Goal: Check status: Check status

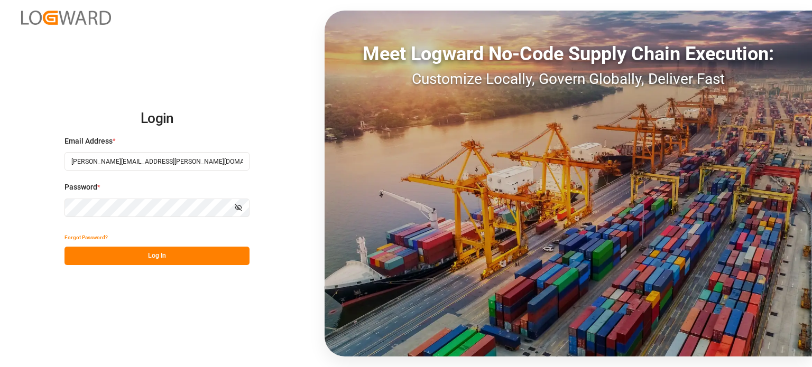
click at [196, 254] on button "Log In" at bounding box center [156, 256] width 185 height 18
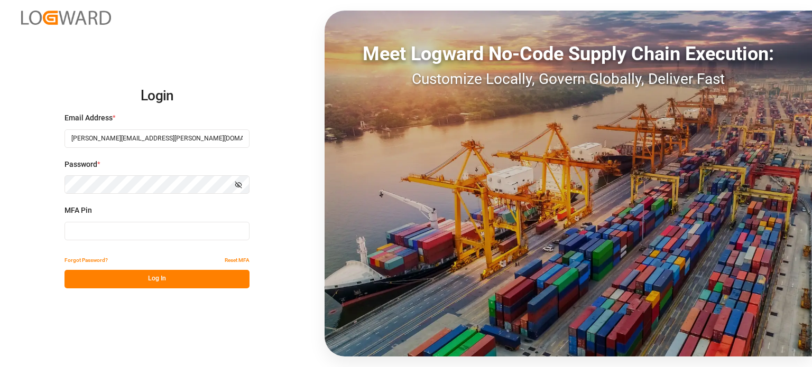
click at [175, 234] on input at bounding box center [156, 231] width 185 height 18
type input "980498"
click at [148, 278] on button "Log In" at bounding box center [156, 279] width 185 height 18
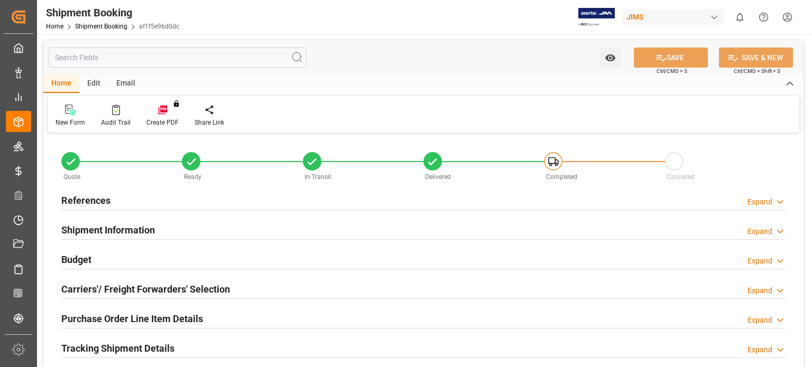
type input "0"
type input "32.9956"
type input "1192.1"
click at [80, 258] on h2 "Budget" at bounding box center [76, 260] width 30 height 14
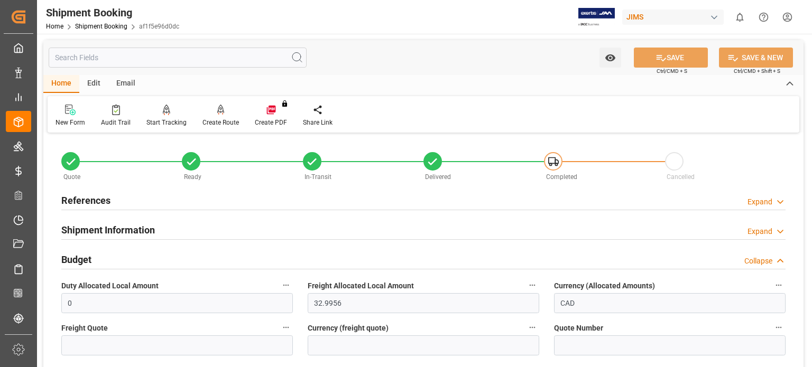
click at [104, 193] on div "References" at bounding box center [85, 200] width 49 height 20
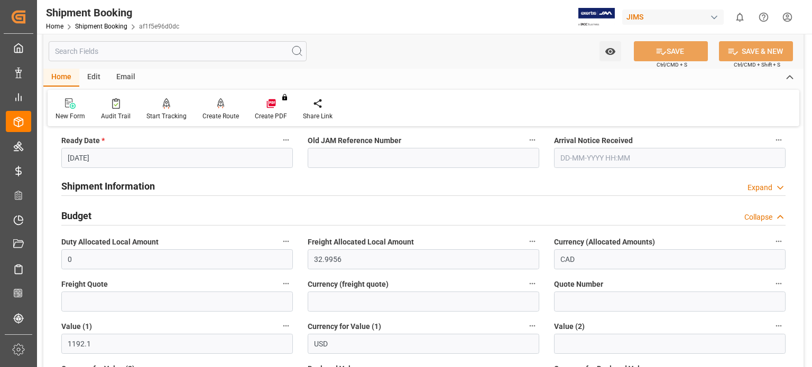
scroll to position [264, 0]
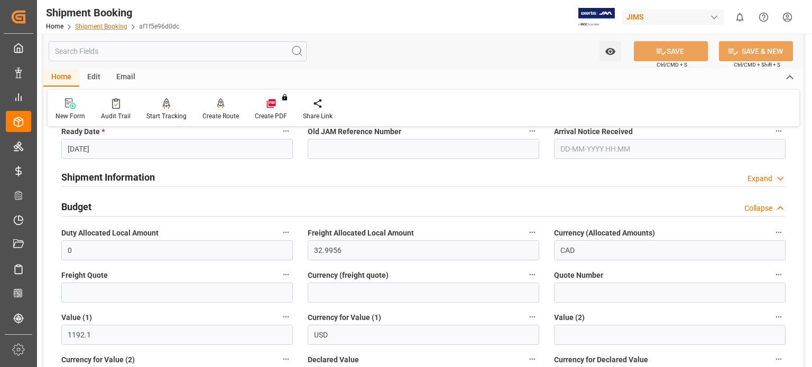
click at [97, 28] on link "Shipment Booking" at bounding box center [101, 26] width 52 height 7
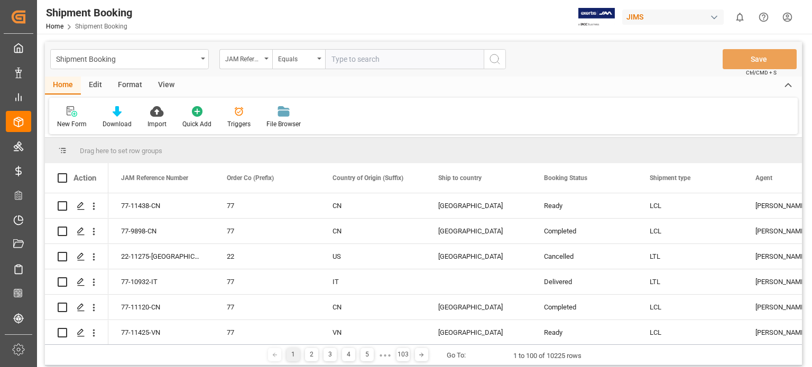
click at [353, 59] on input "text" at bounding box center [404, 59] width 159 height 20
type input "77-11340-US"
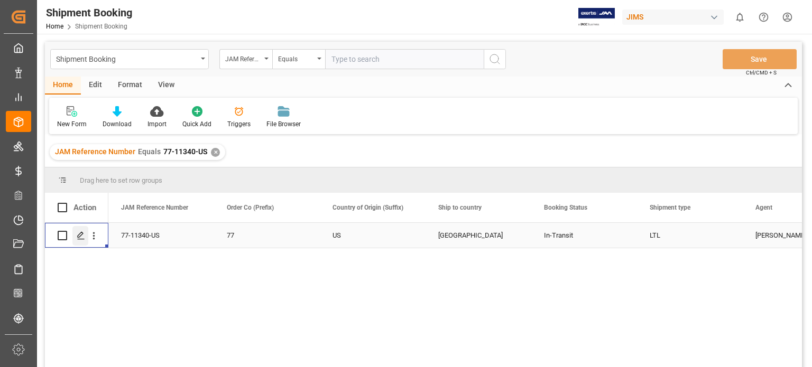
click at [85, 239] on icon "Press SPACE to select this row." at bounding box center [81, 235] width 8 height 8
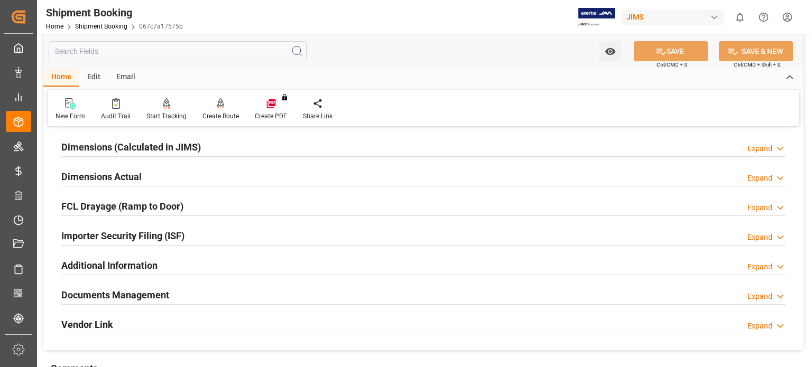
scroll to position [264, 0]
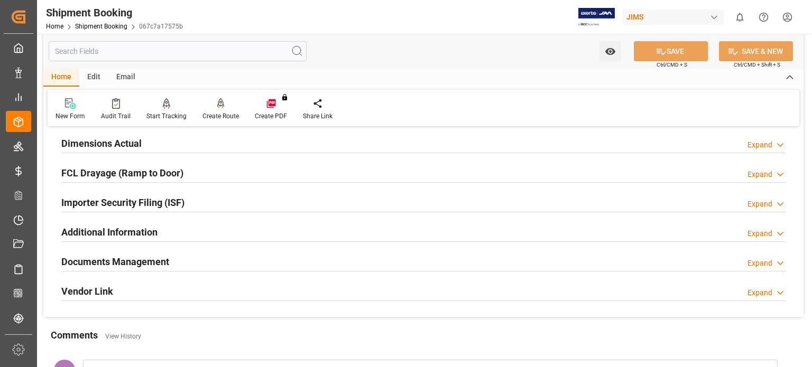
click at [117, 263] on h2 "Documents Management" at bounding box center [115, 262] width 108 height 14
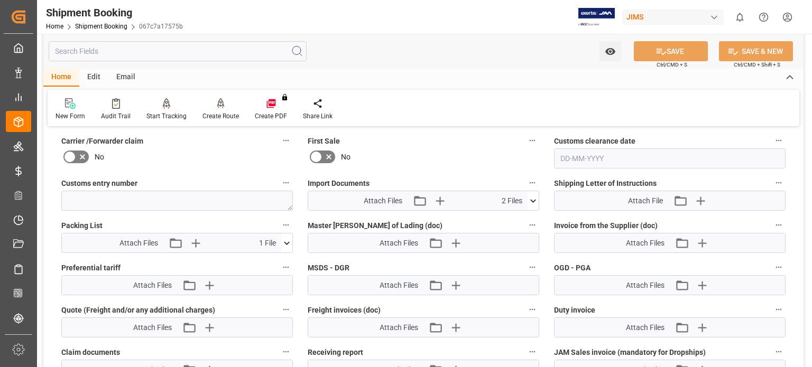
scroll to position [616, 0]
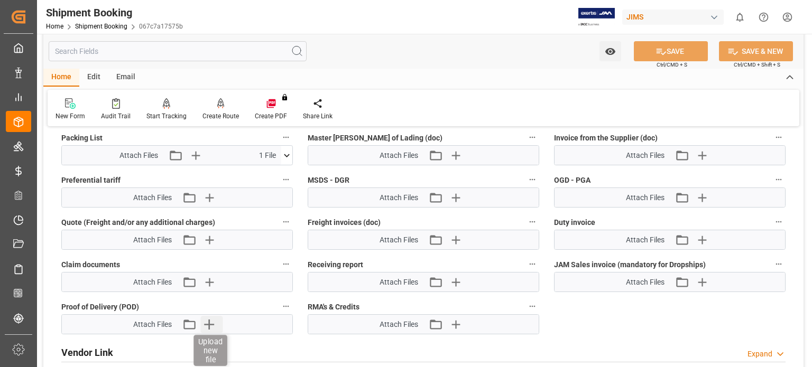
click at [207, 320] on icon "button" at bounding box center [209, 324] width 17 height 17
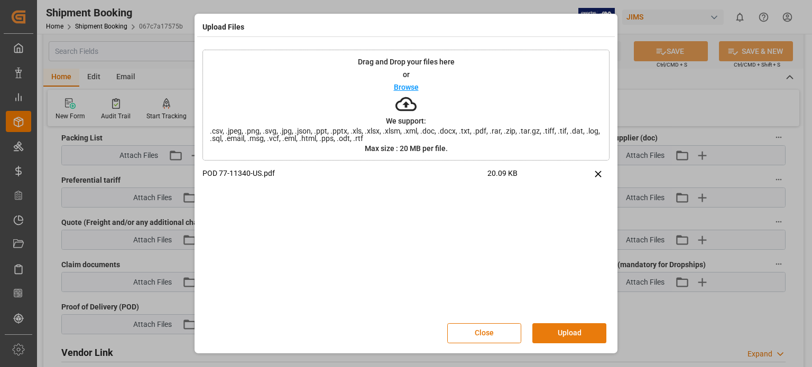
click at [555, 333] on button "Upload" at bounding box center [569, 333] width 74 height 20
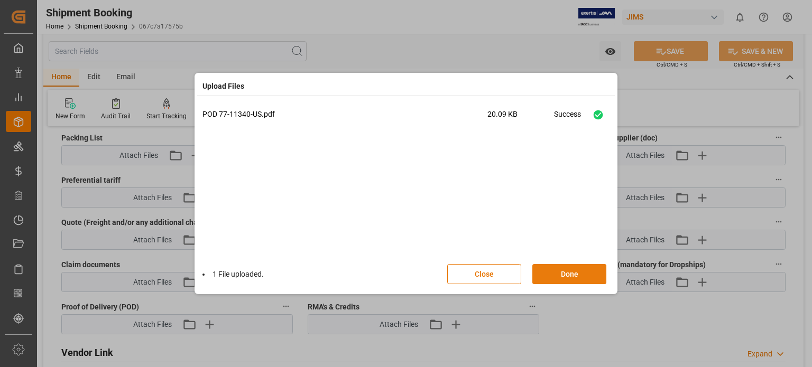
click at [569, 279] on button "Done" at bounding box center [569, 274] width 74 height 20
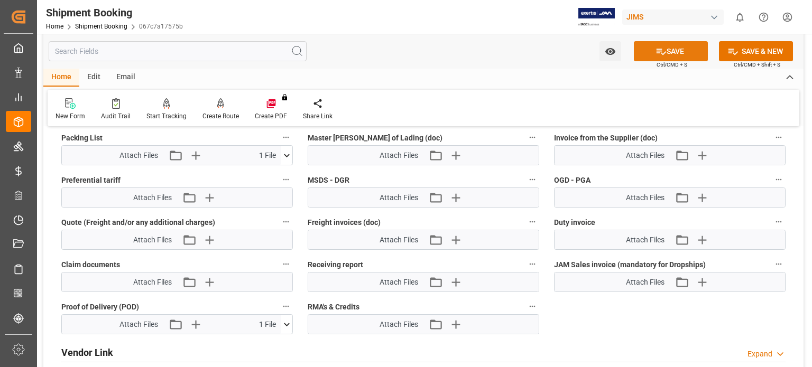
click at [670, 48] on button "SAVE" at bounding box center [671, 51] width 74 height 20
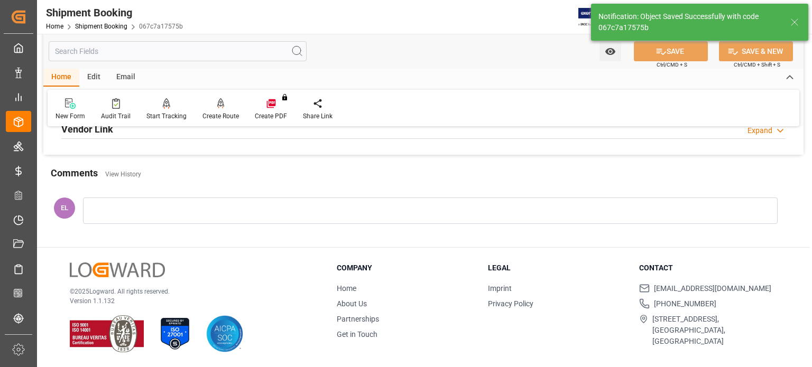
scroll to position [205, 0]
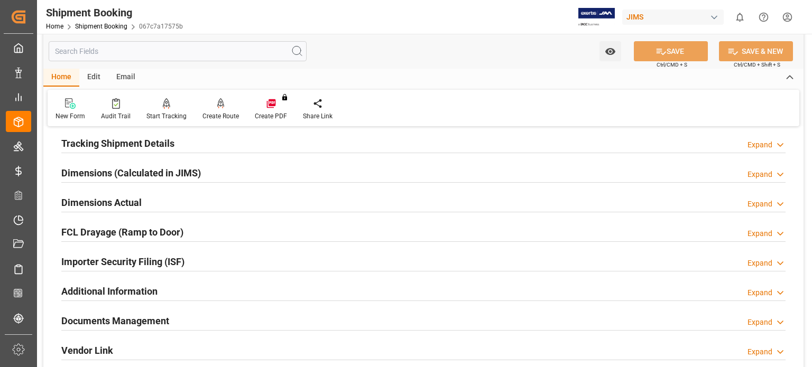
click at [104, 143] on h2 "Tracking Shipment Details" at bounding box center [117, 143] width 113 height 14
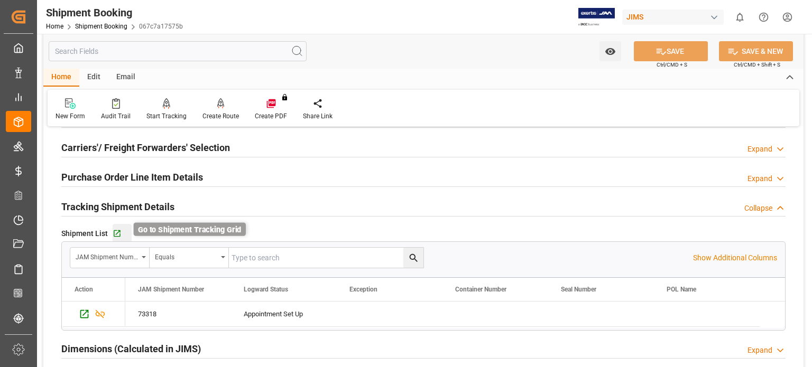
click at [116, 234] on icon "button" at bounding box center [117, 233] width 9 height 9
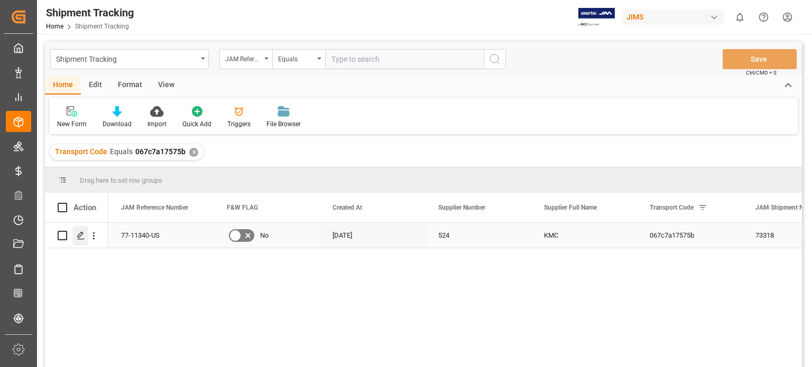
click at [80, 239] on line "Press SPACE to select this row." at bounding box center [81, 239] width 6 height 0
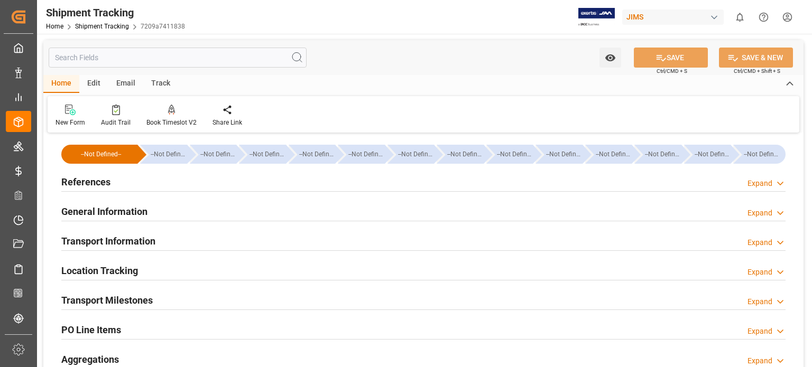
type input "02-10-2025 00:00"
type input "08-10-2025 00:00"
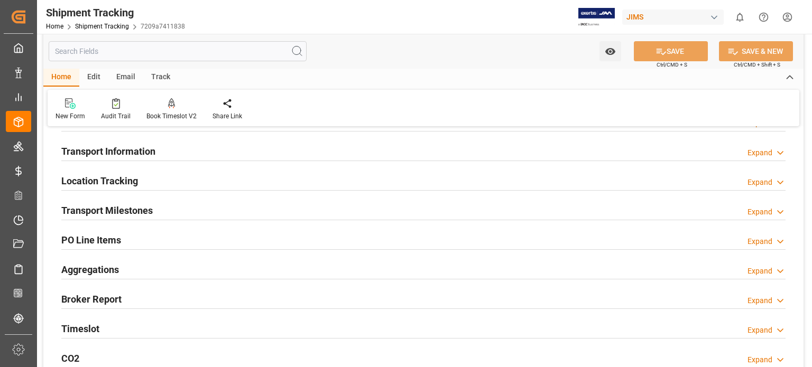
scroll to position [88, 0]
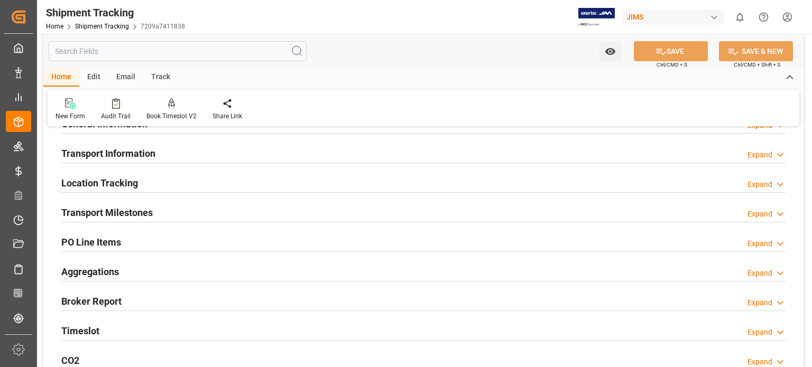
click at [135, 209] on h2 "Transport Milestones" at bounding box center [106, 213] width 91 height 14
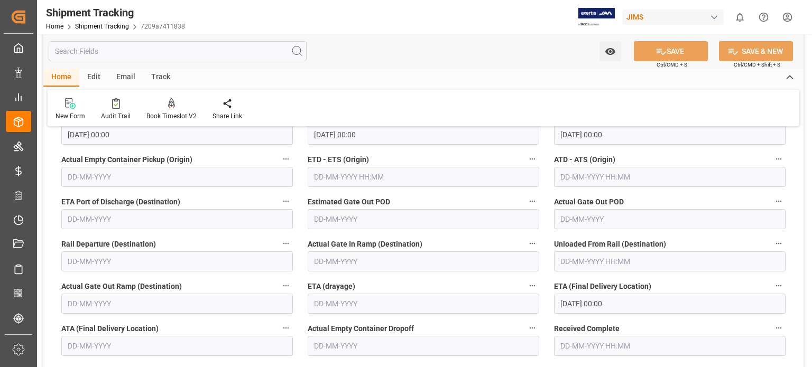
scroll to position [264, 0]
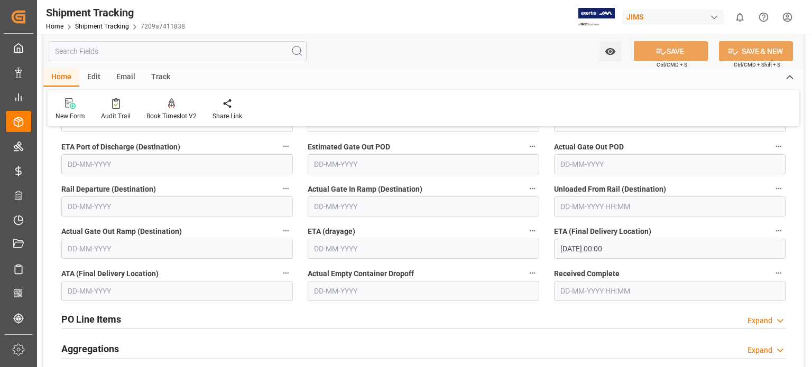
click at [88, 286] on input "text" at bounding box center [176, 291] width 231 height 20
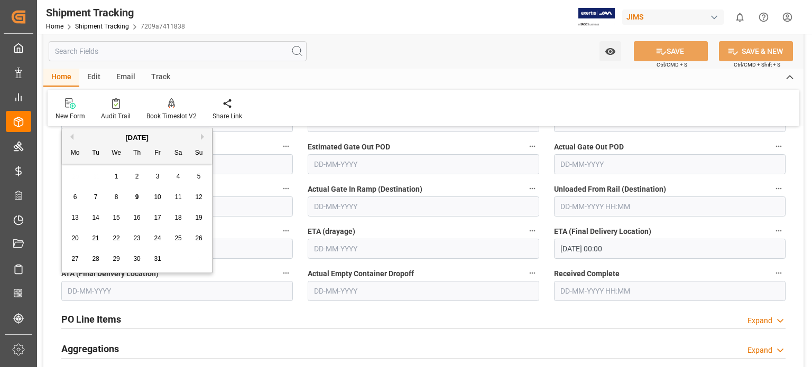
click at [136, 198] on span "9" at bounding box center [137, 196] width 4 height 7
type input "09-10-2025"
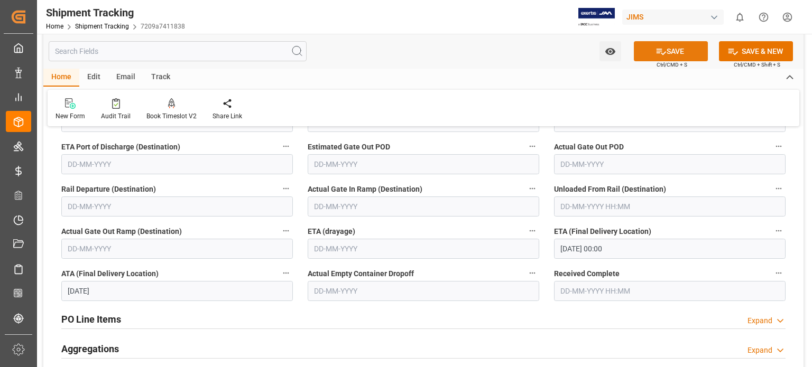
click at [664, 50] on icon at bounding box center [660, 51] width 11 height 11
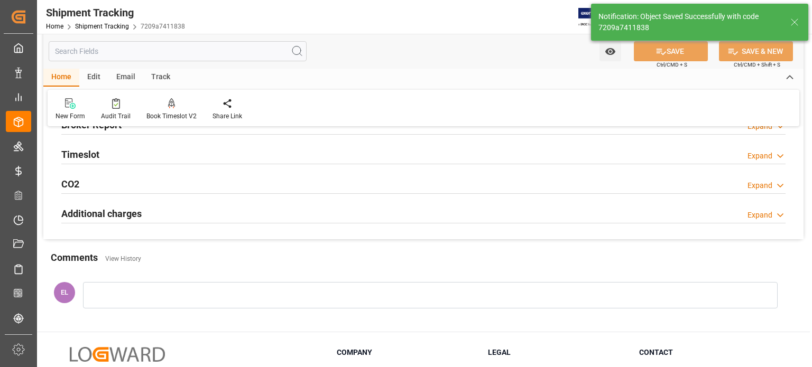
scroll to position [0, 0]
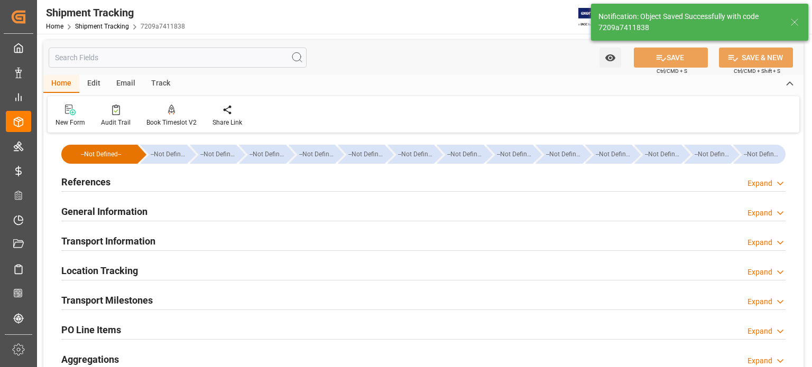
click at [112, 212] on h2 "General Information" at bounding box center [104, 212] width 86 height 14
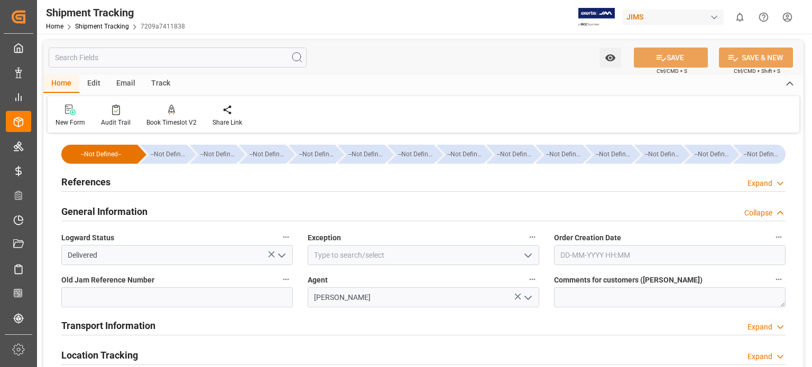
click at [112, 212] on h2 "General Information" at bounding box center [104, 212] width 86 height 14
